Goal: Complete application form

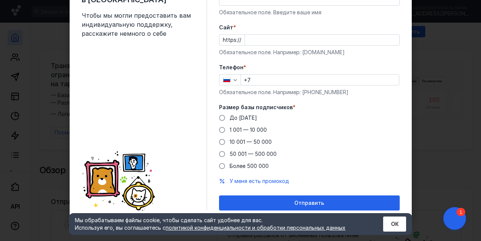
scroll to position [47, 0]
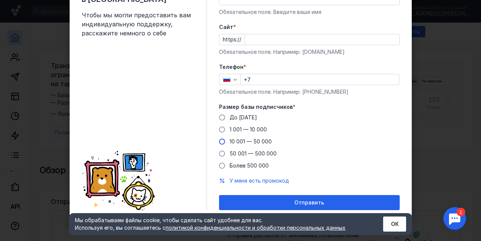
click at [220, 142] on span at bounding box center [222, 142] width 6 height 6
click at [0, 0] on input "10 001 — 50 000" at bounding box center [0, 0] width 0 height 0
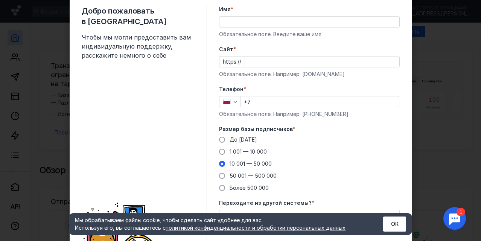
scroll to position [0, 0]
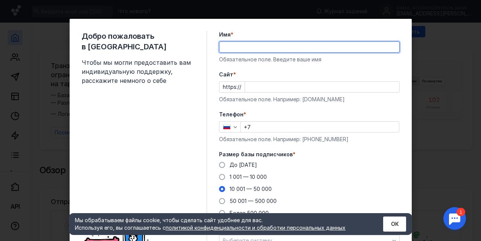
click at [231, 47] on input "Имя *" at bounding box center [309, 47] width 180 height 11
type input "[PERSON_NAME]"
click at [263, 131] on input "+7" at bounding box center [320, 127] width 158 height 11
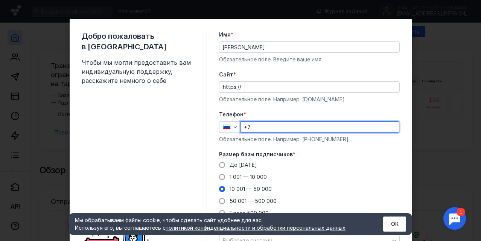
click at [267, 128] on input "+7" at bounding box center [320, 127] width 158 height 11
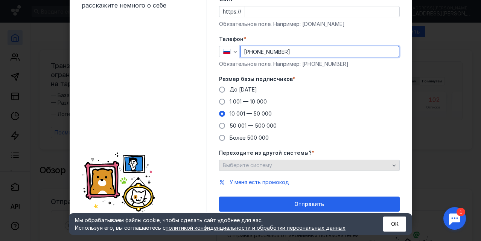
type input "[PHONE_NUMBER]"
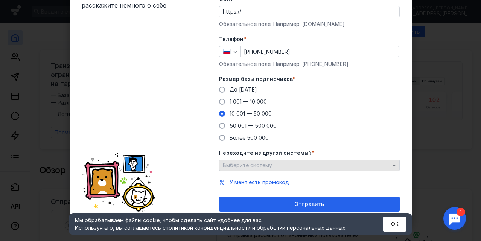
click at [288, 167] on div "Выберите систему" at bounding box center [306, 165] width 171 height 6
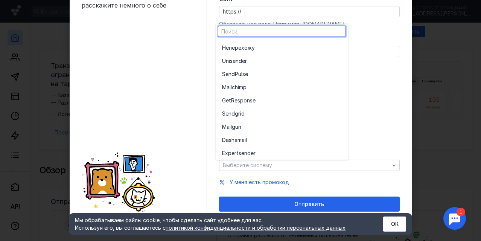
drag, startPoint x: 371, startPoint y: 100, endPoint x: 363, endPoint y: 114, distance: 15.2
click at [371, 100] on div "До [DATE] 1 001 — 10 000 10 001 — 50 000 50 001 — 500 000 Более 500 000" at bounding box center [309, 114] width 181 height 56
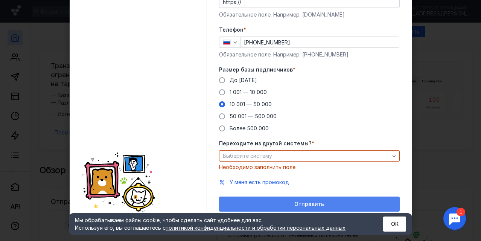
click at [318, 202] on span "Отправить" at bounding box center [309, 204] width 30 height 6
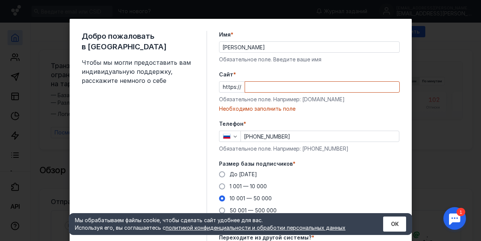
scroll to position [0, 0]
click at [259, 85] on input "Cайт *" at bounding box center [322, 87] width 154 height 11
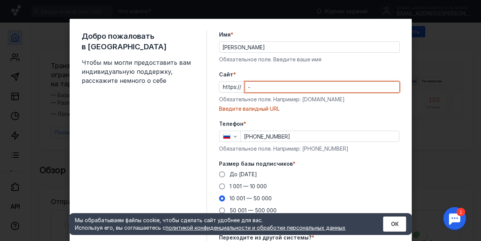
drag, startPoint x: 256, startPoint y: 86, endPoint x: 234, endPoint y: 86, distance: 21.8
click at [234, 86] on div "https:// -" at bounding box center [309, 86] width 181 height 11
type input "-"
click at [397, 221] on button "ОК" at bounding box center [394, 223] width 23 height 15
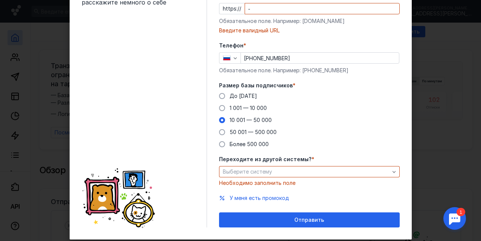
scroll to position [96, 0]
